Goal: Task Accomplishment & Management: Use online tool/utility

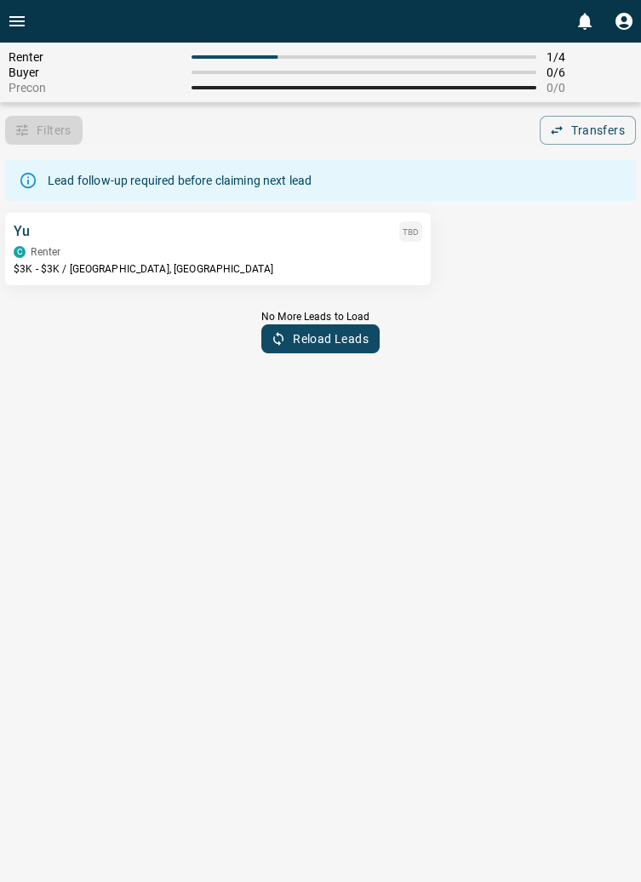
click at [72, 253] on div "C Renter" at bounding box center [218, 252] width 409 height 12
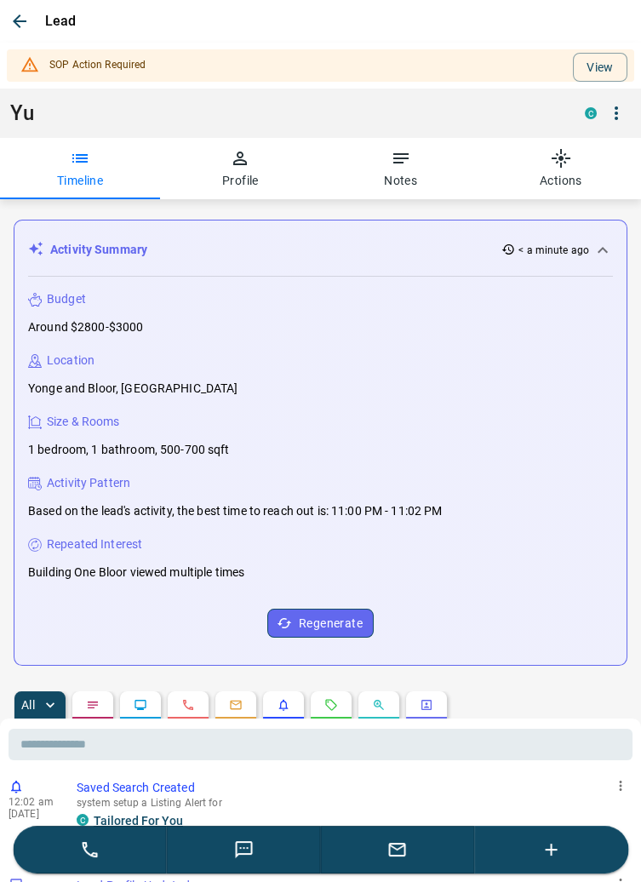
click at [23, 11] on icon "button" at bounding box center [19, 21] width 20 height 20
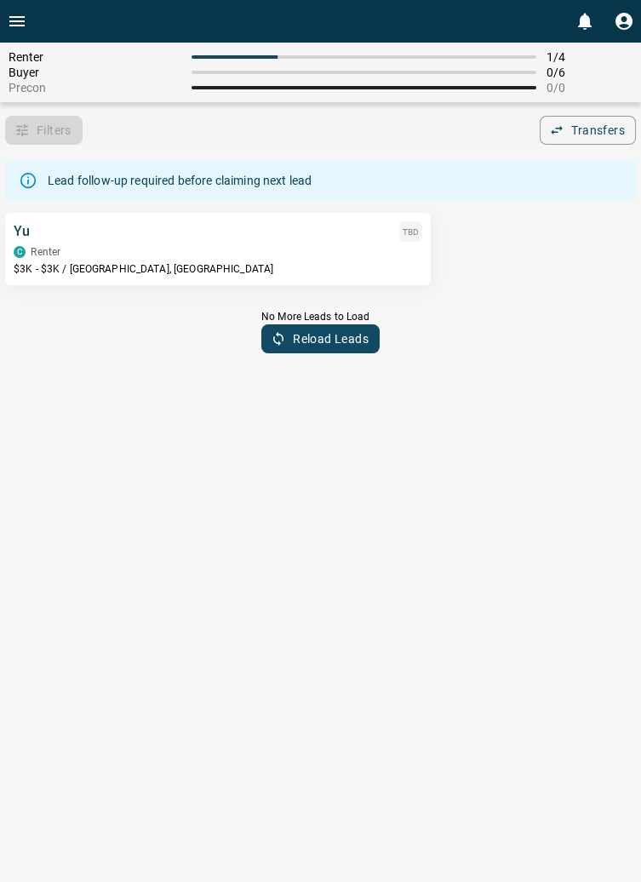
click at [82, 261] on div "Yu TBD C Renter $3K - $3K / [GEOGRAPHIC_DATA], [GEOGRAPHIC_DATA]" at bounding box center [218, 248] width 409 height 55
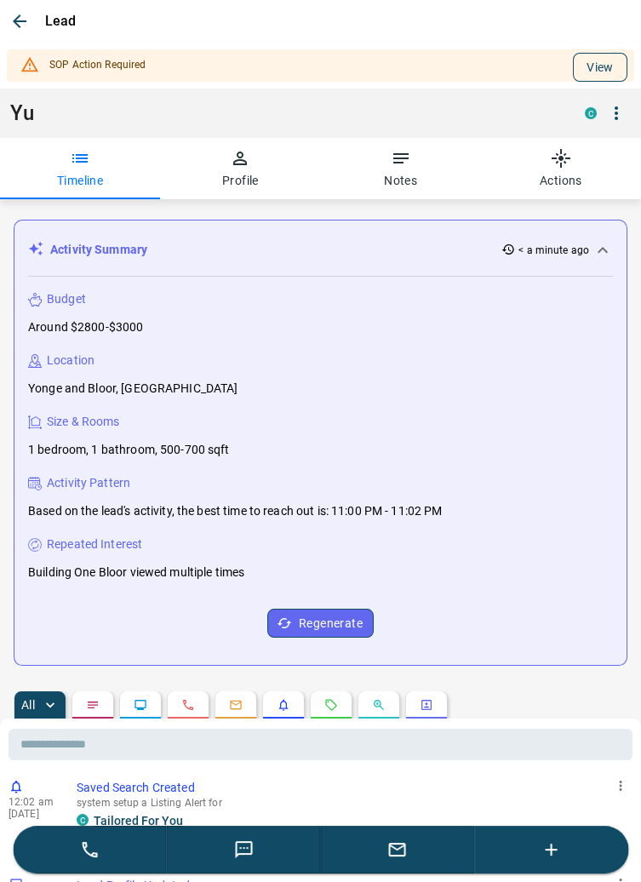
click at [600, 60] on button "View" at bounding box center [600, 67] width 55 height 29
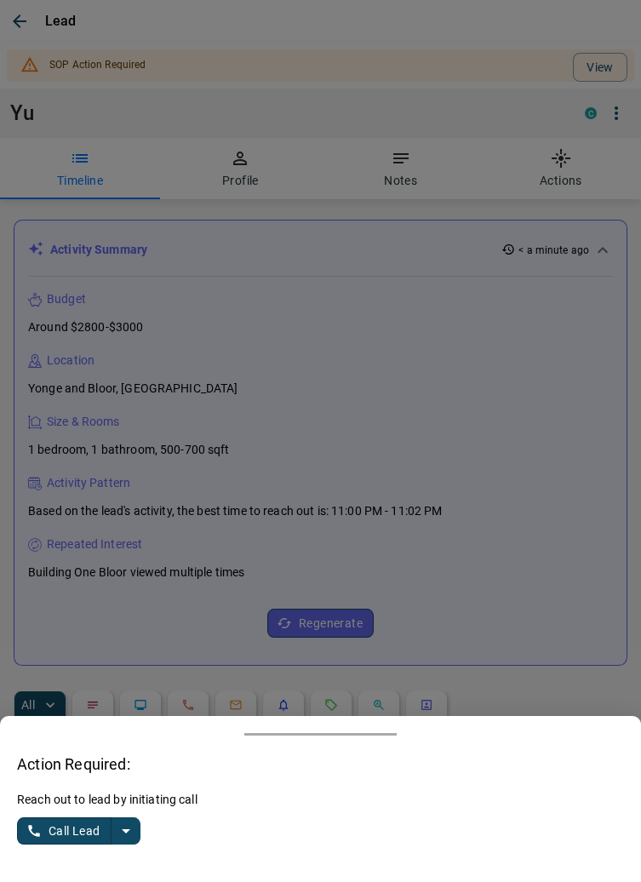
click at [135, 833] on icon "split button" at bounding box center [126, 831] width 20 height 20
click at [100, 800] on li "Log Manual Call" at bounding box center [80, 798] width 104 height 26
click at [57, 836] on button "Log Manual Call" at bounding box center [73, 831] width 112 height 27
click at [37, 831] on button "Yes" at bounding box center [34, 832] width 34 height 26
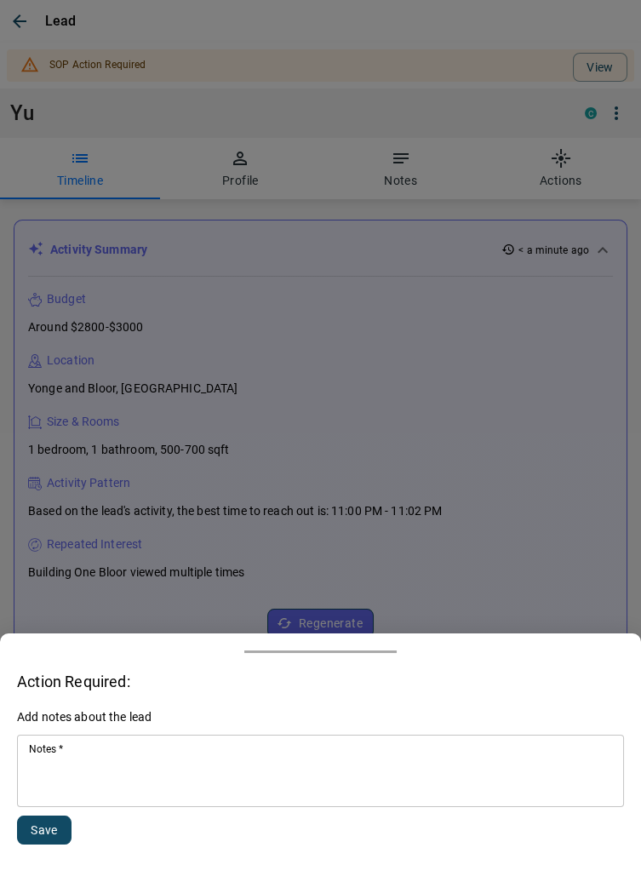
click at [123, 773] on textarea "Notes   *" at bounding box center [320, 772] width 583 height 58
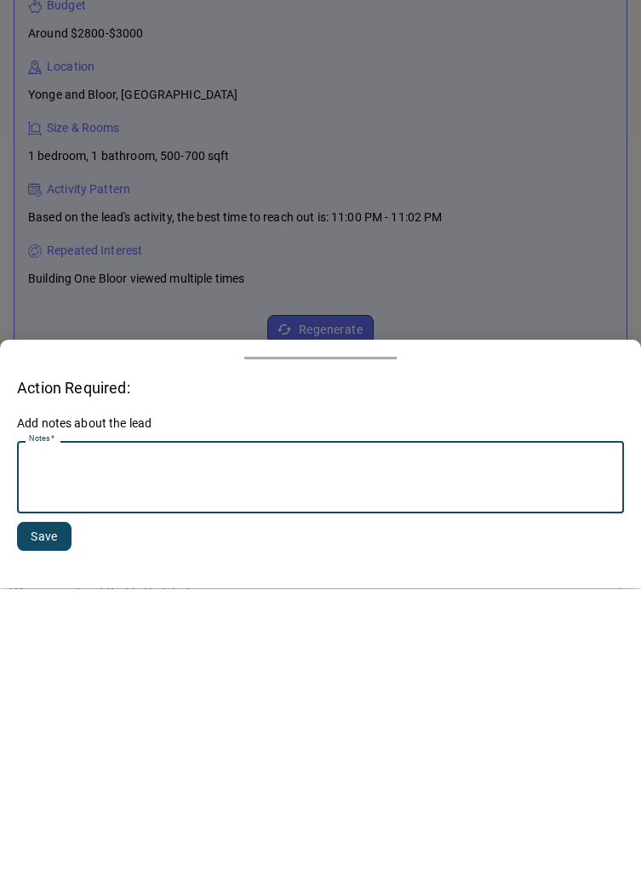
scroll to position [183, 0]
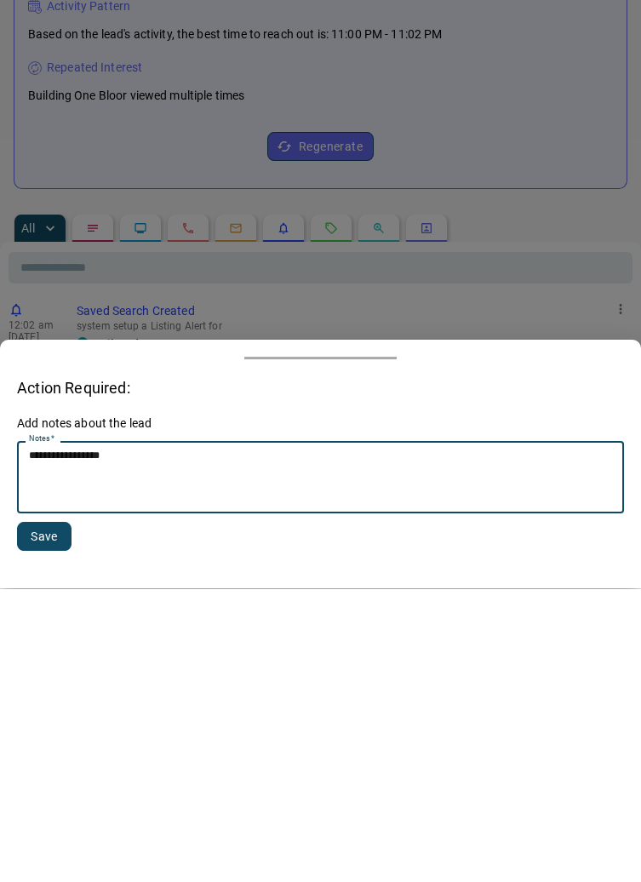
type textarea "**********"
click at [58, 829] on button "Save" at bounding box center [44, 830] width 55 height 29
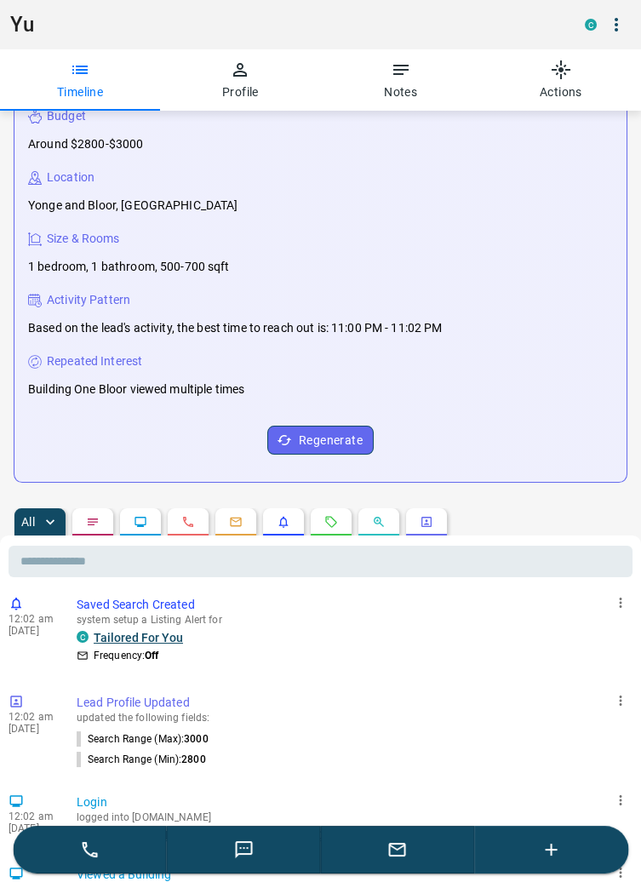
scroll to position [0, 0]
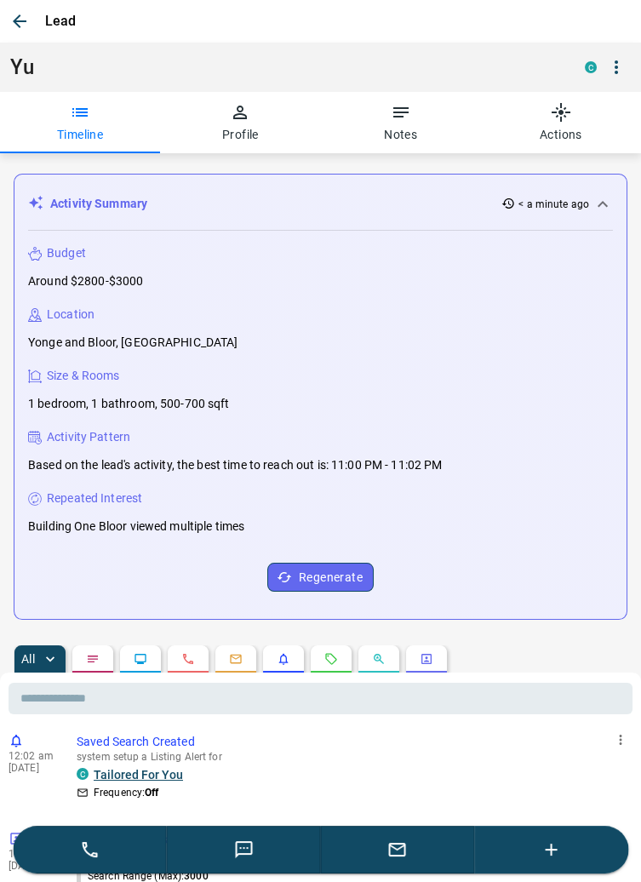
click at [26, 22] on icon "button" at bounding box center [19, 21] width 20 height 20
